Goal: Task Accomplishment & Management: Use online tool/utility

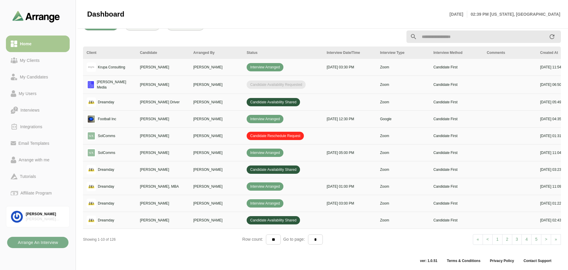
scroll to position [222, 0]
click at [507, 237] on link "2" at bounding box center [507, 239] width 10 height 11
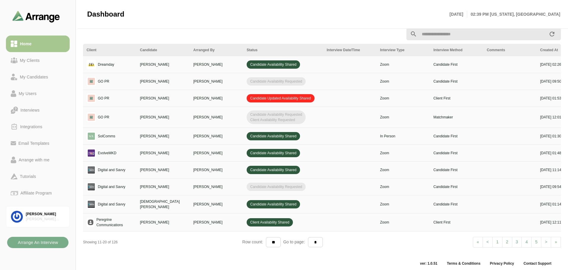
click at [518, 241] on link "3" at bounding box center [517, 242] width 10 height 11
select select "*"
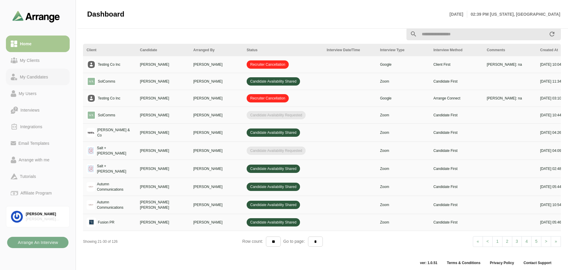
click at [50, 78] on div "My Candidates" at bounding box center [33, 77] width 33 height 7
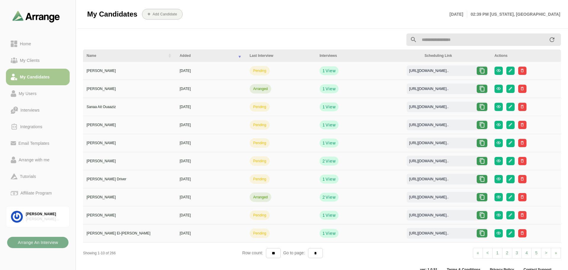
scroll to position [11, 0]
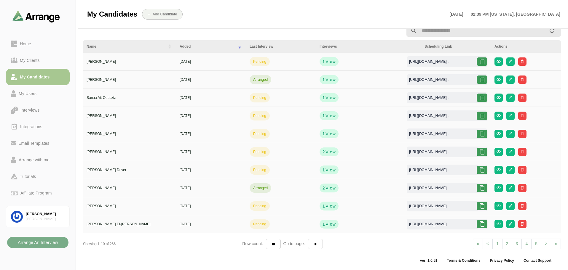
click at [506, 245] on link "2" at bounding box center [507, 244] width 10 height 11
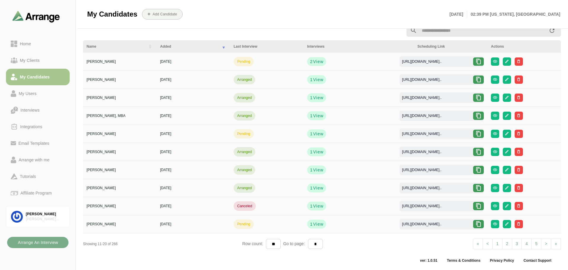
click at [481, 81] on icon at bounding box center [478, 80] width 6 height 6
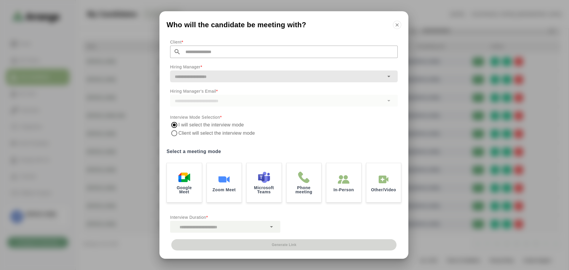
click at [228, 53] on input "text" at bounding box center [289, 52] width 217 height 12
click at [212, 71] on li "Dreamday" at bounding box center [227, 68] width 114 height 12
type input "********"
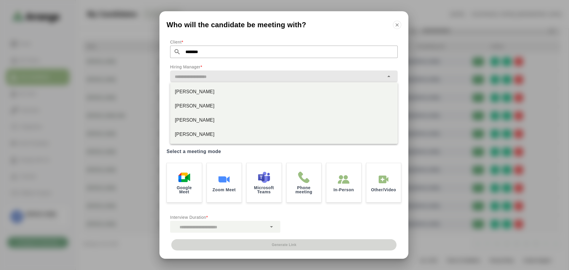
click at [211, 73] on input "text" at bounding box center [277, 77] width 214 height 8
click at [202, 101] on div "[PERSON_NAME]" at bounding box center [284, 106] width 228 height 14
type input "**********"
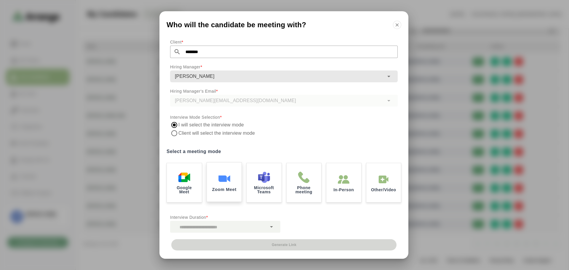
click at [217, 181] on div "Zoom Meet" at bounding box center [224, 182] width 36 height 41
click at [215, 224] on div at bounding box center [218, 227] width 97 height 12
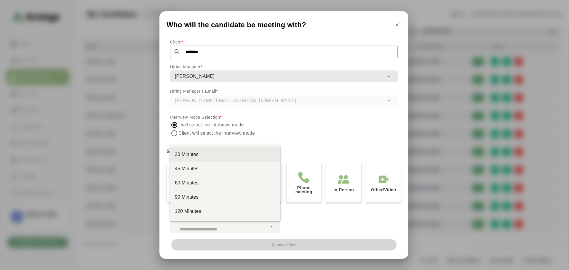
click at [205, 157] on div "30 Minutes" at bounding box center [225, 154] width 101 height 7
type input "**"
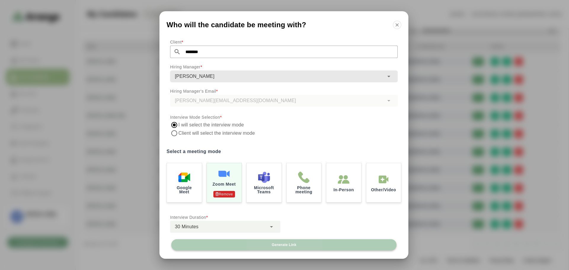
click at [260, 245] on button "Generate Link" at bounding box center [283, 245] width 225 height 11
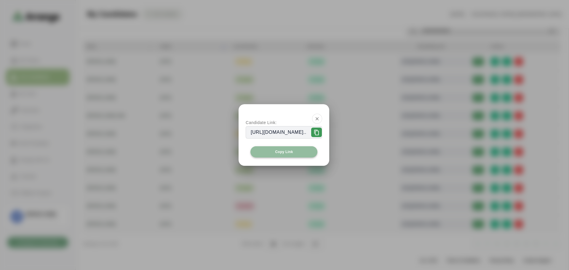
click at [291, 153] on span "Copy Link" at bounding box center [284, 152] width 18 height 5
